Goal: Transaction & Acquisition: Book appointment/travel/reservation

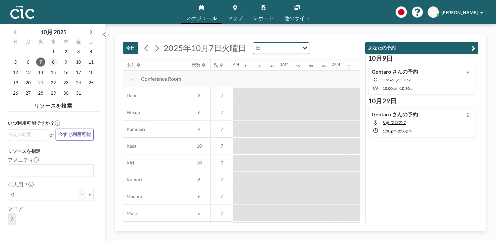
scroll to position [0, 1071]
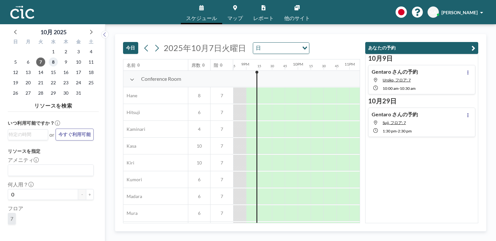
click at [55, 63] on span "8" at bounding box center [53, 61] width 9 height 9
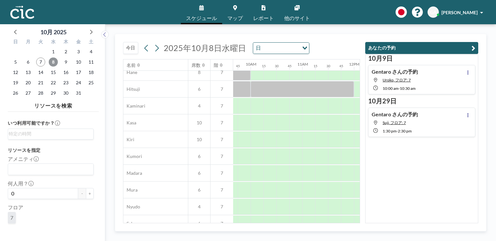
scroll to position [0, 499]
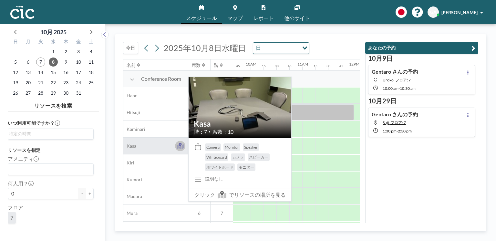
click at [183, 146] on icon at bounding box center [179, 146] width 7 height 5
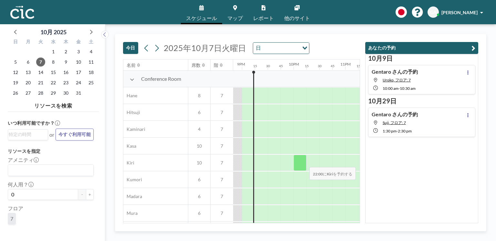
scroll to position [0, 1076]
click at [52, 60] on span "8" at bounding box center [53, 61] width 9 height 9
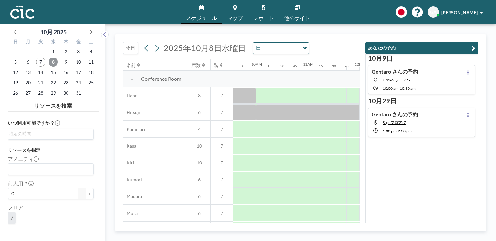
scroll to position [0, 494]
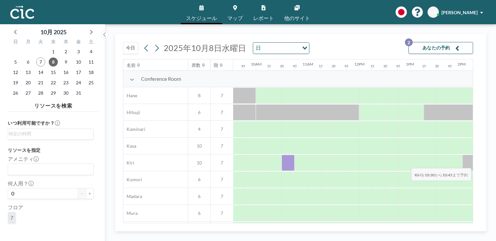
click at [293, 164] on div at bounding box center [287, 163] width 13 height 16
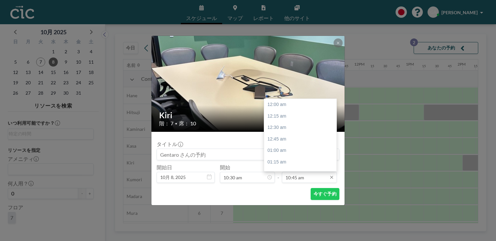
scroll to position [494, 0]
click at [301, 164] on div "12:00 pm" at bounding box center [301, 162] width 74 height 12
type input "12:00 pm"
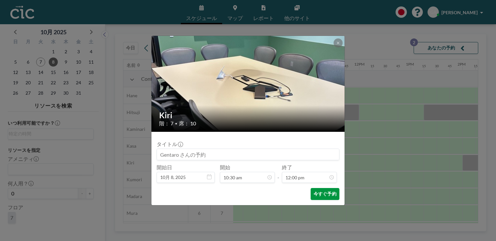
scroll to position [551, 0]
click at [323, 194] on button "今すぐ予約" at bounding box center [324, 194] width 29 height 12
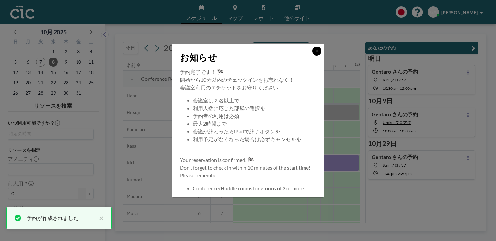
click at [315, 50] on icon at bounding box center [317, 51] width 4 height 4
